Goal: Information Seeking & Learning: Check status

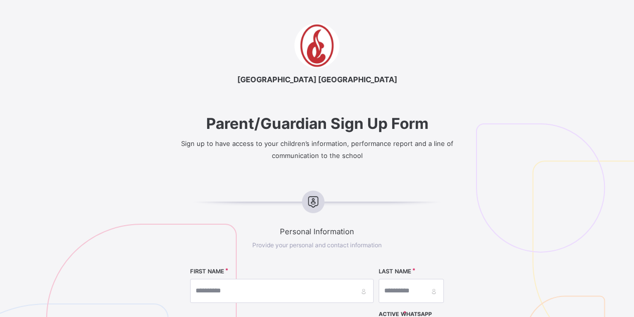
select select "**"
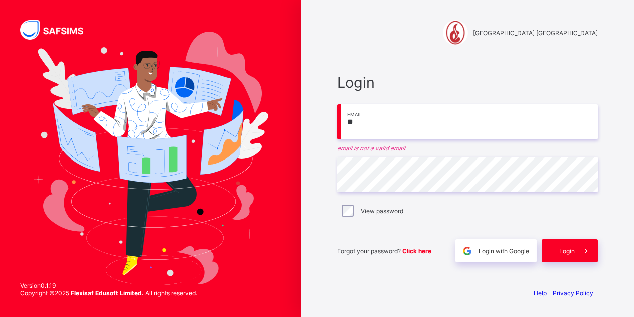
type input "**********"
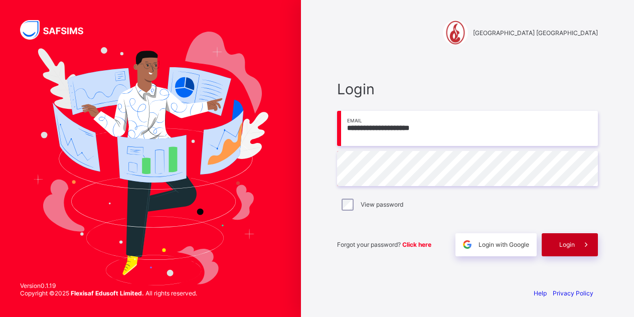
click at [572, 242] on span "Login" at bounding box center [567, 245] width 16 height 8
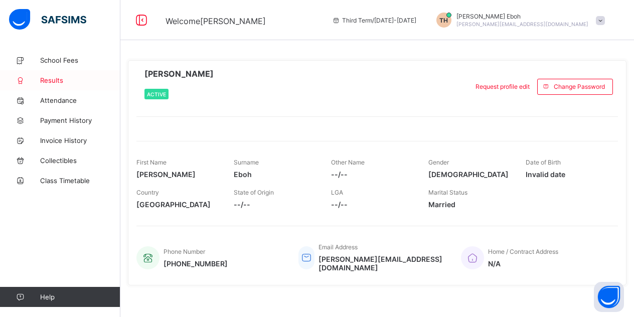
click at [55, 78] on span "Results" at bounding box center [80, 80] width 80 height 8
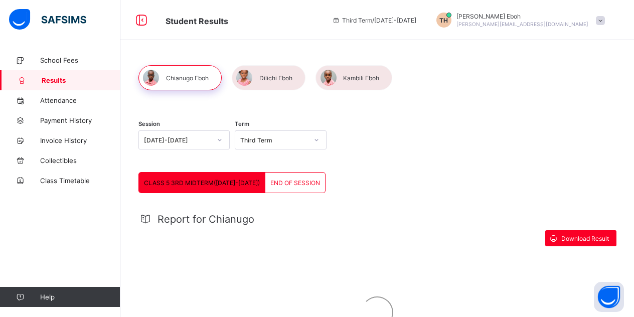
click at [280, 183] on span "END OF SESSION" at bounding box center [295, 183] width 50 height 8
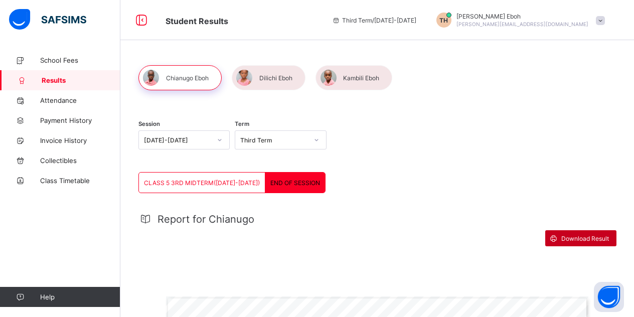
click at [575, 239] on span "Download Result" at bounding box center [585, 239] width 48 height 8
click at [269, 76] on div at bounding box center [269, 77] width 74 height 25
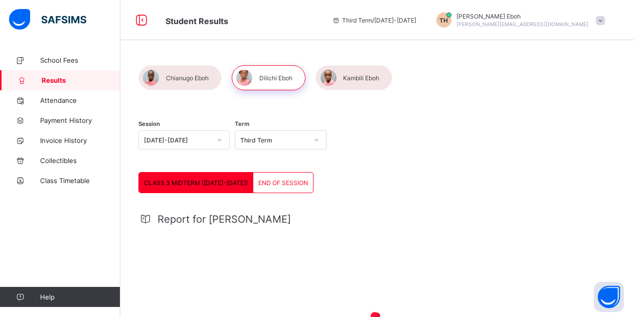
click at [271, 187] on div "END OF SESSION" at bounding box center [283, 182] width 60 height 20
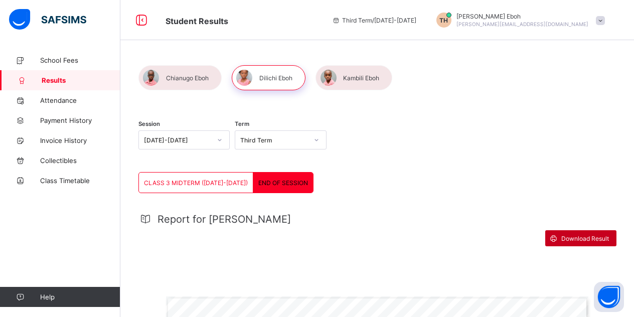
click at [576, 240] on span "Download Result" at bounding box center [585, 239] width 48 height 8
click at [358, 80] on div at bounding box center [353, 77] width 77 height 25
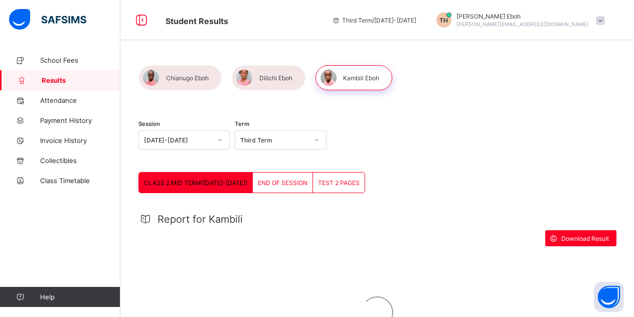
click at [274, 180] on span "END OF SESSION" at bounding box center [283, 183] width 50 height 8
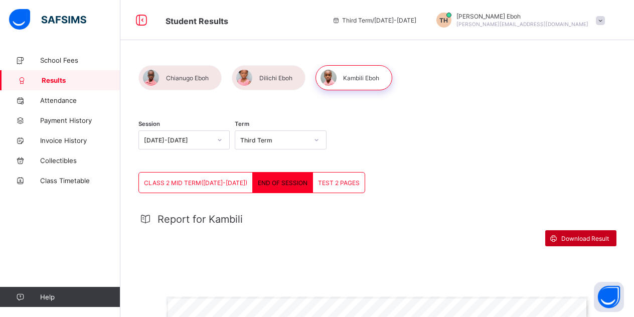
click at [586, 235] on span "Download Result" at bounding box center [585, 239] width 48 height 8
click at [338, 181] on span "TEST 2 PAGES" at bounding box center [339, 183] width 42 height 8
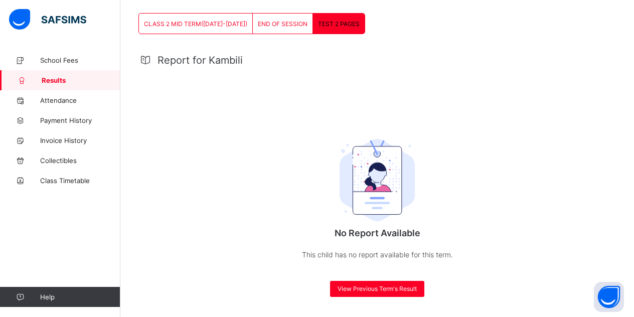
scroll to position [159, 0]
click at [262, 17] on div "END OF SESSION" at bounding box center [283, 24] width 60 height 20
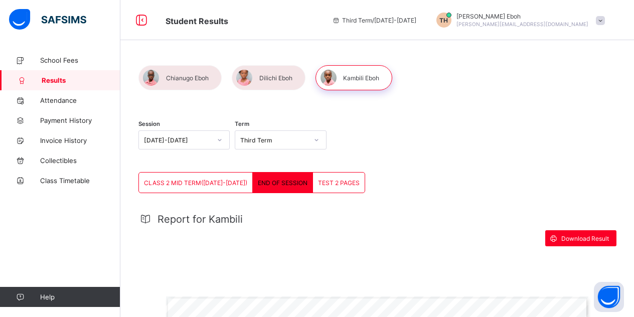
scroll to position [0, 0]
click at [68, 118] on span "Payment History" at bounding box center [80, 120] width 80 height 8
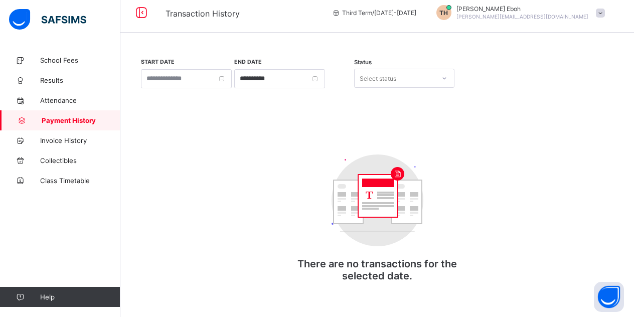
scroll to position [8, 0]
click at [76, 139] on span "Invoice History" at bounding box center [80, 140] width 80 height 8
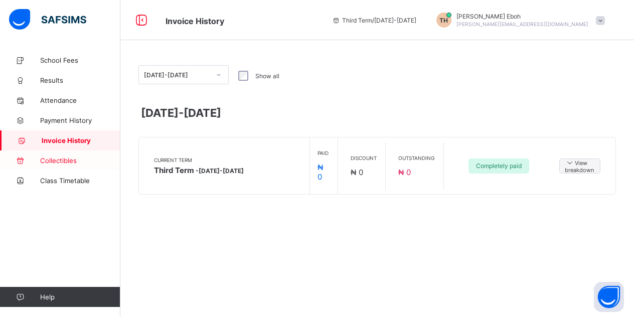
click at [67, 163] on span "Collectibles" at bounding box center [80, 160] width 80 height 8
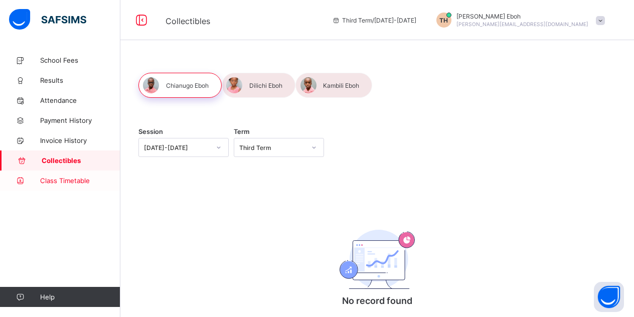
click at [75, 187] on link "Class Timetable" at bounding box center [60, 180] width 120 height 20
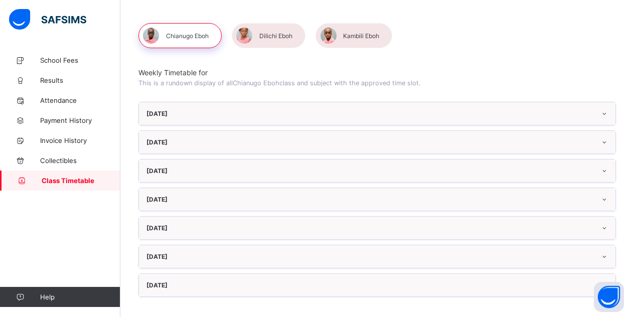
scroll to position [42, 0]
click at [53, 65] on link "School Fees" at bounding box center [60, 60] width 120 height 20
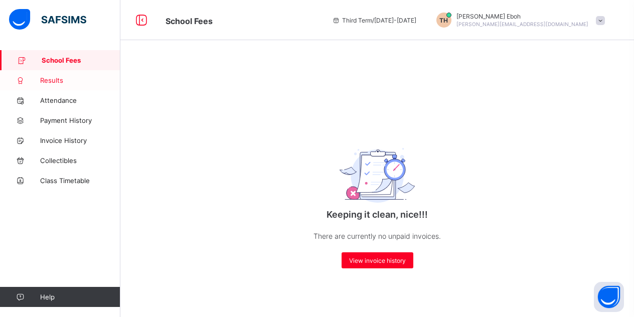
click at [58, 86] on link "Results" at bounding box center [60, 80] width 120 height 20
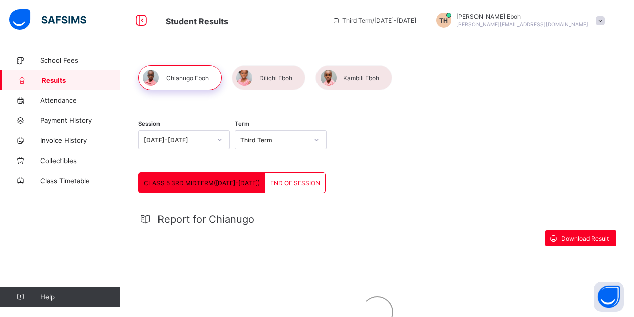
click at [297, 184] on span "END OF SESSION" at bounding box center [295, 183] width 50 height 8
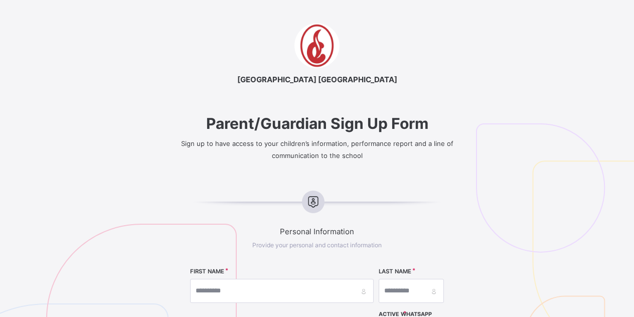
select select "**"
